Goal: Task Accomplishment & Management: Use online tool/utility

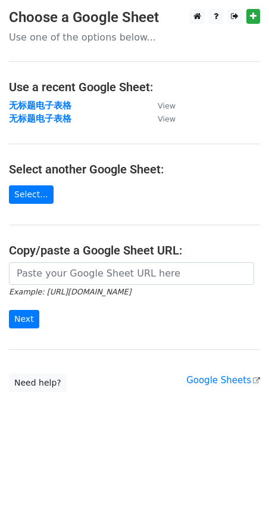
click at [67, 288] on small "Example: https://docs.google.com/spreadsheets/d/abc/edit" at bounding box center [70, 291] width 122 height 9
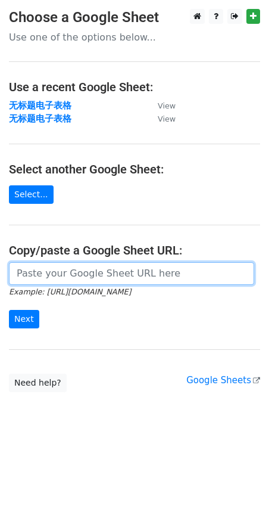
click at [60, 269] on input "url" at bounding box center [131, 273] width 245 height 23
click at [42, 265] on input "url" at bounding box center [131, 273] width 245 height 23
paste input "https://docs.google.com/spreadsheets/d/1TTDKtAvnotZFsCvpPYMj7KQvzAu6LJFTjr9oBya…"
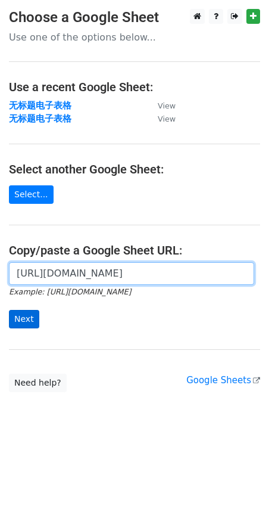
type input "https://docs.google.com/spreadsheets/d/1TTDKtAvnotZFsCvpPYMj7KQvzAu6LJFTjr9oBya…"
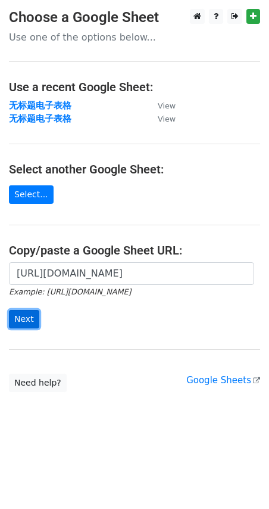
scroll to position [0, 0]
click at [26, 317] on input "Next" at bounding box center [24, 319] width 30 height 18
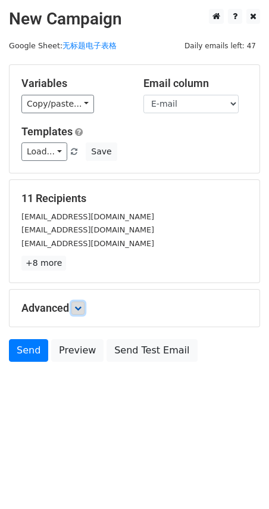
click at [82, 307] on icon at bounding box center [77, 307] width 7 height 7
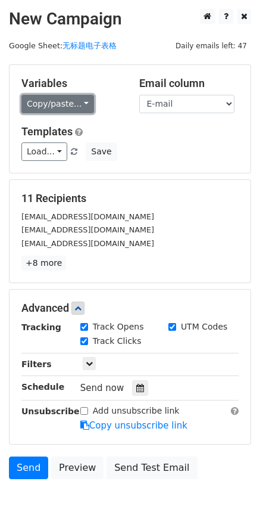
click at [87, 105] on link "Copy/paste..." at bounding box center [57, 104] width 73 height 18
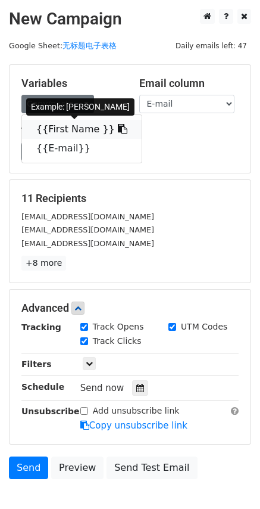
click at [66, 127] on link "{{First Name }}" at bounding box center [82, 129] width 120 height 19
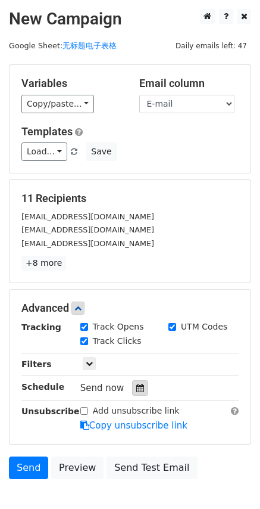
click at [143, 387] on div at bounding box center [140, 387] width 16 height 15
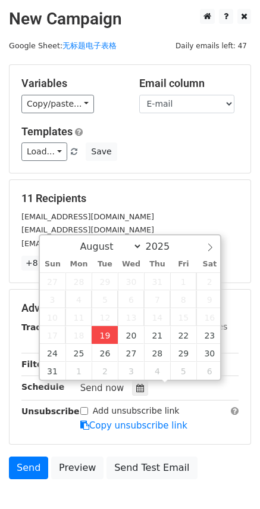
type input "[DATE] 18:19"
type input "06"
type input "19"
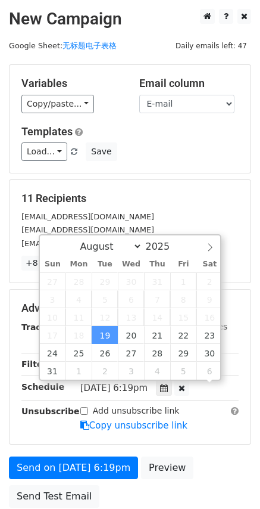
scroll to position [1, 0]
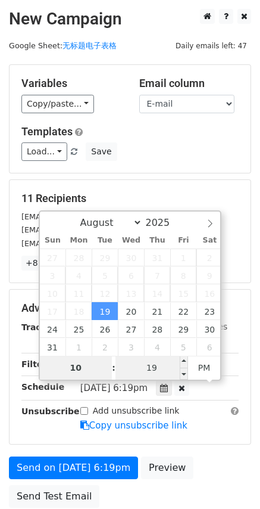
type input "10"
type input "[DATE] 22:19"
click at [150, 370] on input "19" at bounding box center [152, 368] width 73 height 24
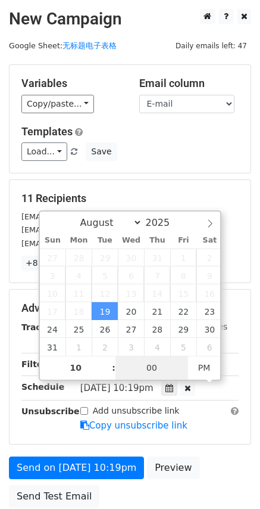
type input "00"
type input "[DATE] 22:00"
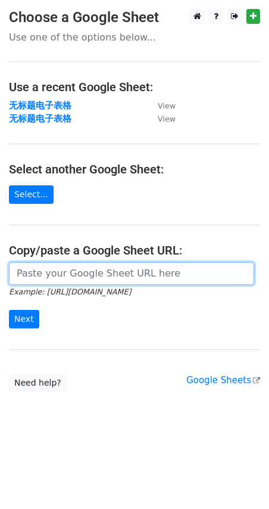
click at [53, 273] on input "url" at bounding box center [131, 273] width 245 height 23
paste input "[URL][DOMAIN_NAME]"
type input "[URL][DOMAIN_NAME]"
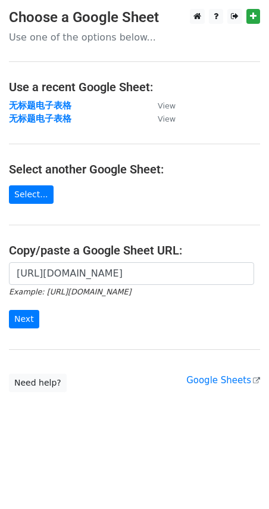
scroll to position [0, 0]
click at [23, 319] on input "Next" at bounding box center [24, 319] width 30 height 18
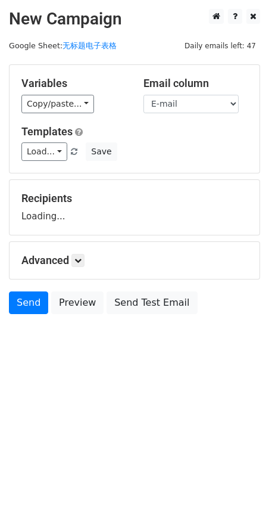
click at [144, 95] on select "First Name E-mail" at bounding box center [191, 104] width 95 height 18
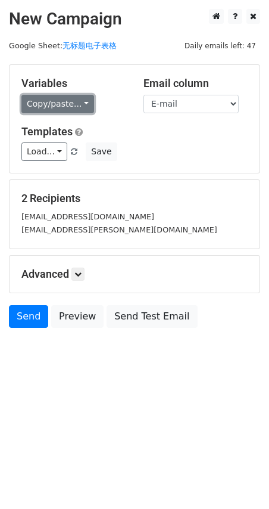
click at [85, 105] on link "Copy/paste..." at bounding box center [57, 104] width 73 height 18
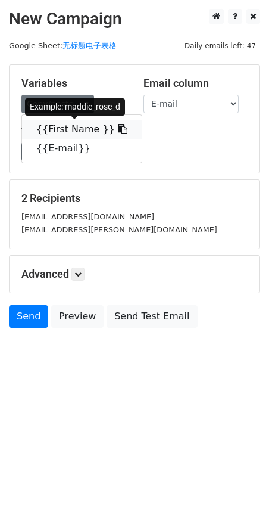
click at [72, 134] on link "{{First Name }}" at bounding box center [82, 129] width 120 height 19
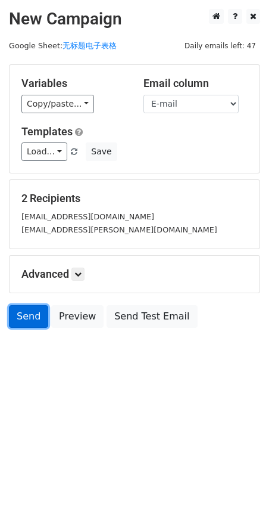
click at [28, 317] on link "Send" at bounding box center [28, 316] width 39 height 23
